Goal: Complete application form

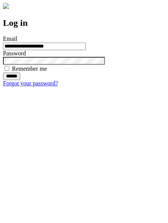
type input "**********"
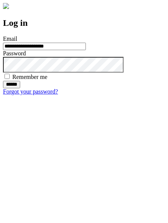
click at [20, 88] on input "******" at bounding box center [11, 84] width 17 height 7
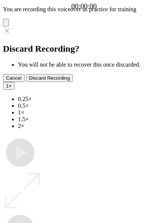
type input "**********"
